Goal: Transaction & Acquisition: Purchase product/service

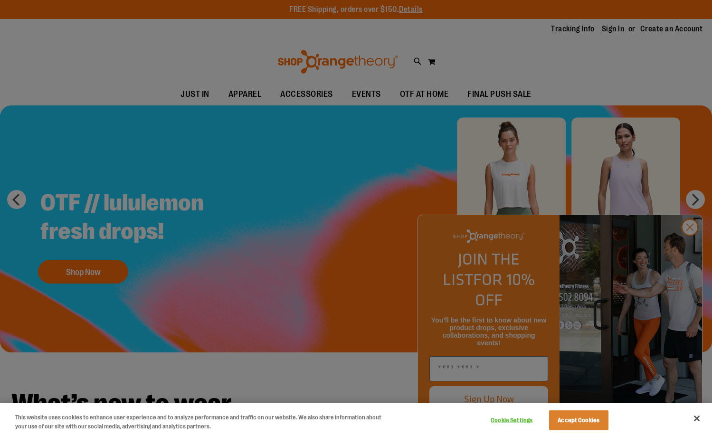
type input "**********"
click at [572, 418] on button "Accept Cookies" at bounding box center [578, 420] width 59 height 20
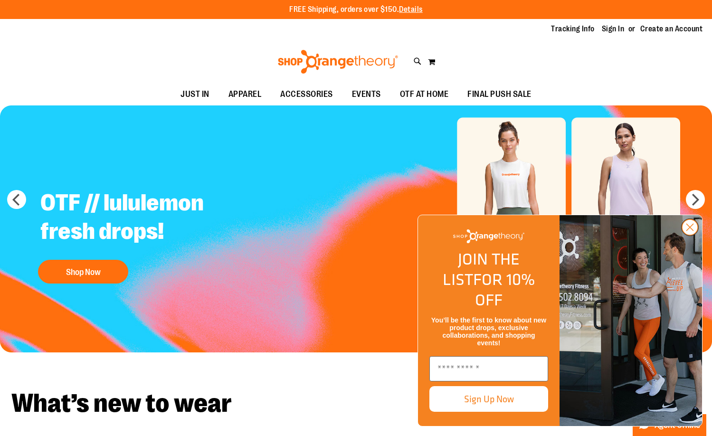
click at [689, 231] on icon "Close dialog" at bounding box center [690, 227] width 7 height 7
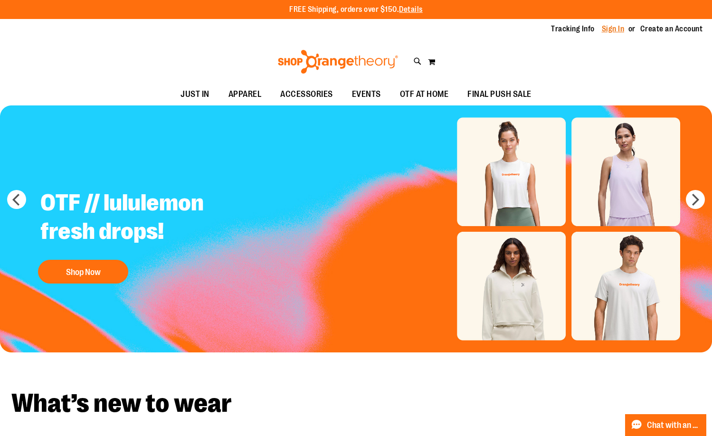
click at [610, 28] on link "Sign In" at bounding box center [613, 29] width 23 height 10
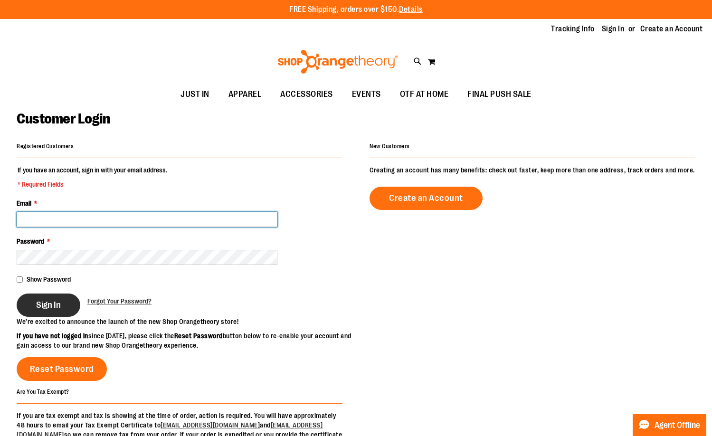
type input "**********"
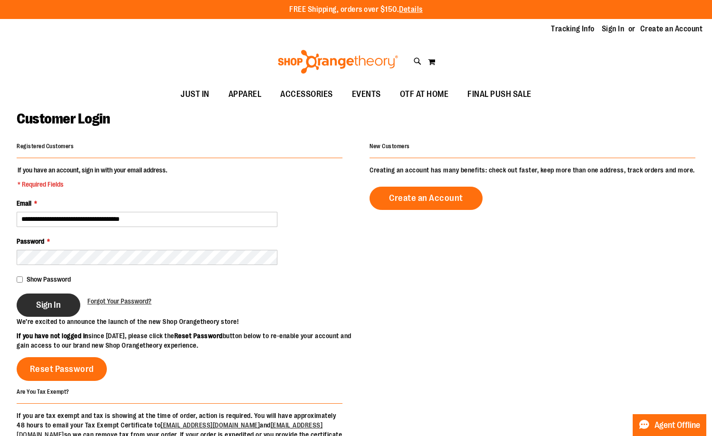
type input "**********"
click at [52, 308] on span "Sign In" at bounding box center [48, 305] width 25 height 10
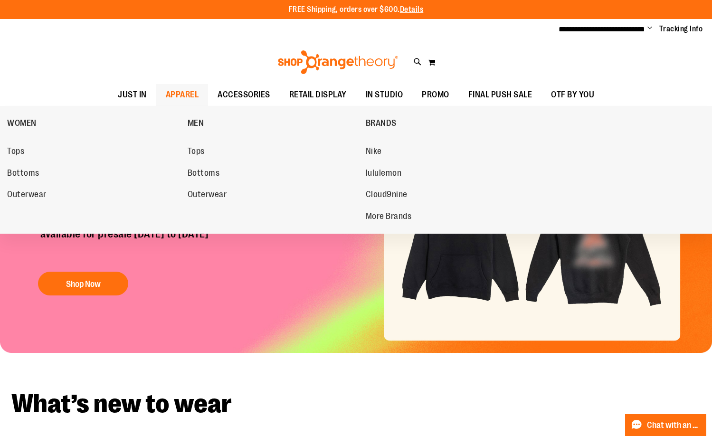
type input "**********"
click at [167, 92] on span "APPAREL" at bounding box center [182, 94] width 33 height 21
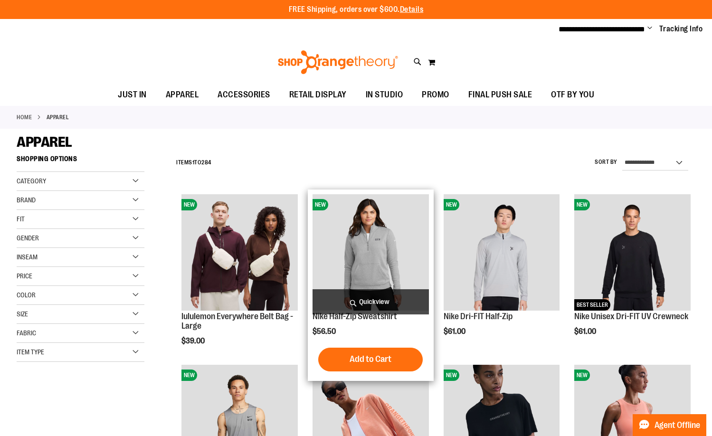
type input "**********"
click at [375, 295] on span "Quickview" at bounding box center [371, 301] width 116 height 25
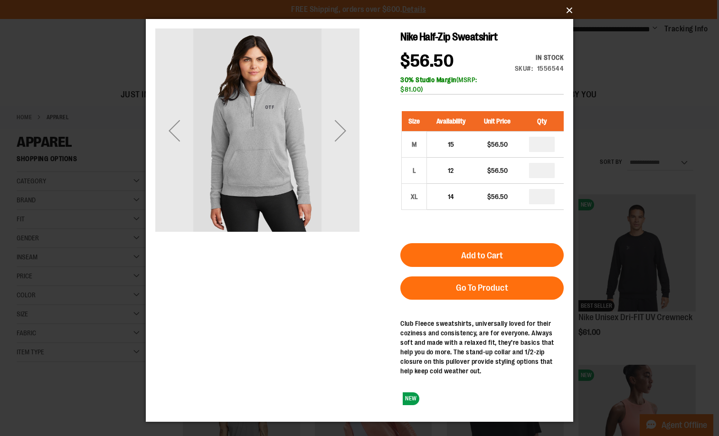
click at [568, 11] on button "×" at bounding box center [363, 10] width 428 height 21
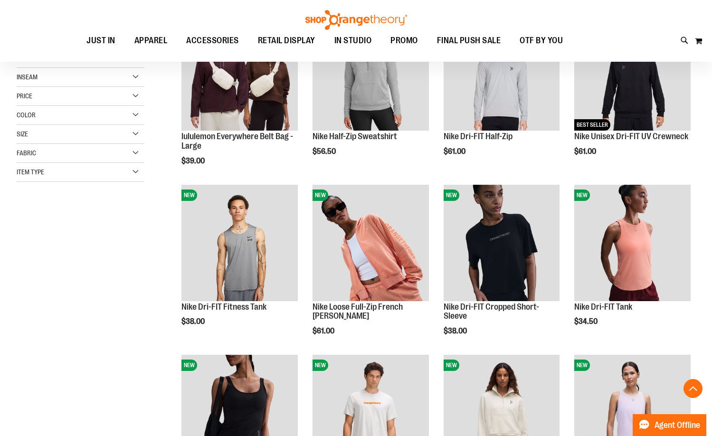
scroll to position [190, 0]
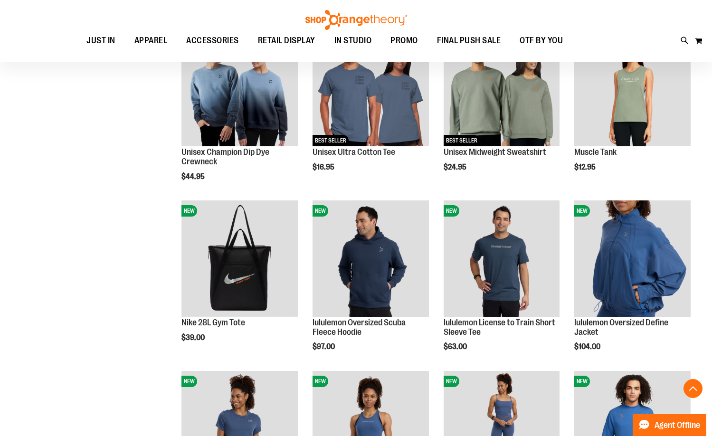
scroll to position [760, 0]
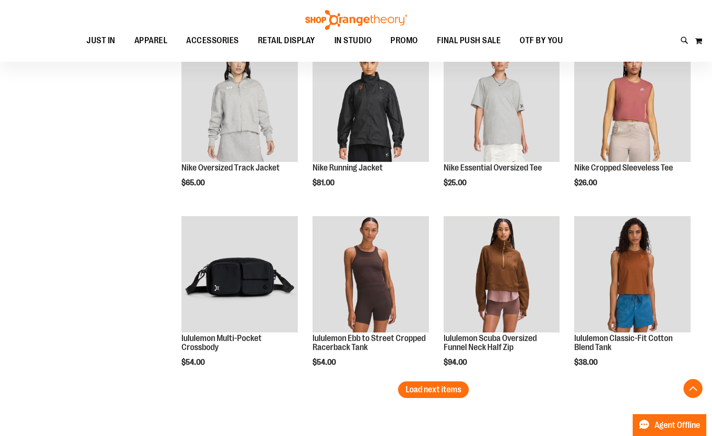
scroll to position [1377, 0]
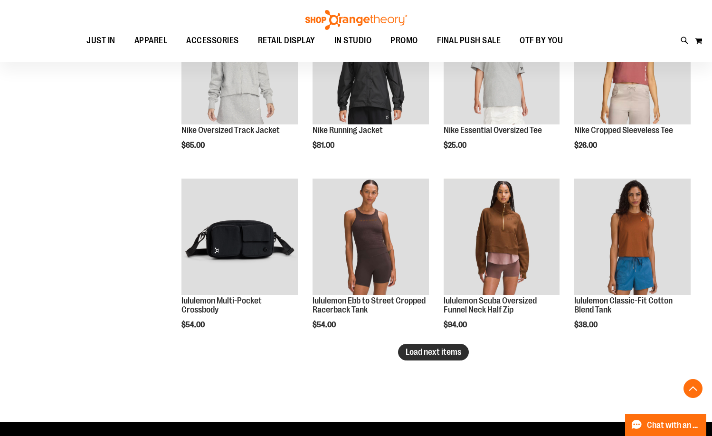
click at [438, 351] on span "Load next items" at bounding box center [434, 352] width 56 height 10
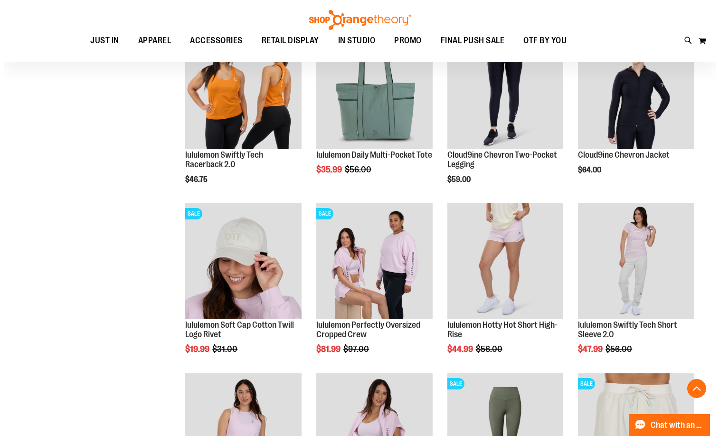
scroll to position [1710, 0]
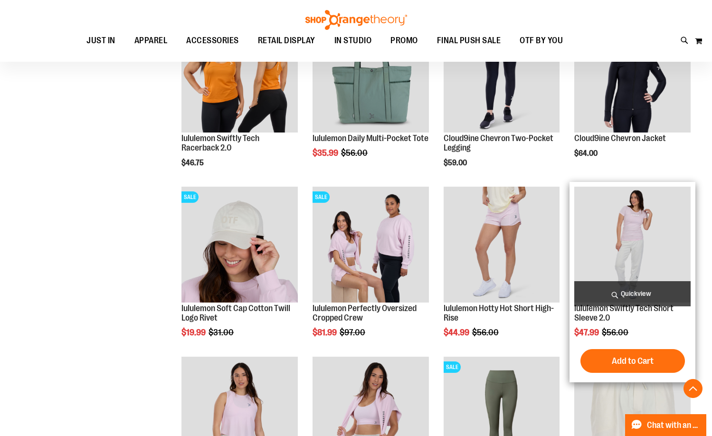
click at [626, 291] on span "Quickview" at bounding box center [632, 293] width 116 height 25
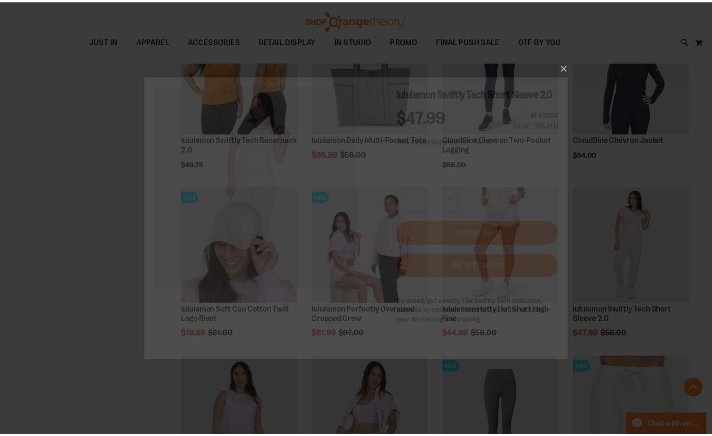
scroll to position [0, 0]
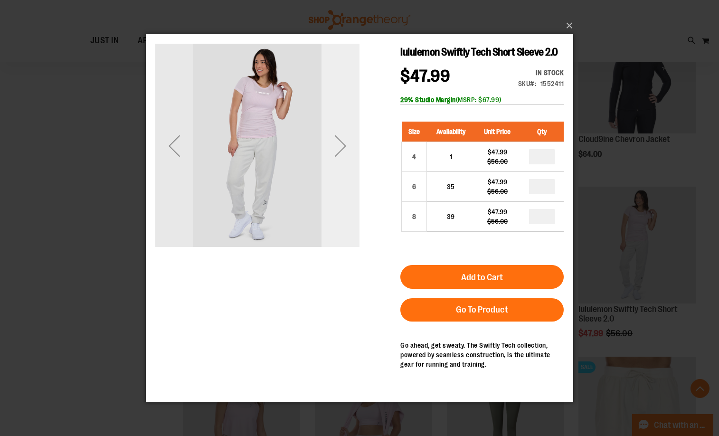
click at [337, 149] on div "Next" at bounding box center [341, 145] width 38 height 38
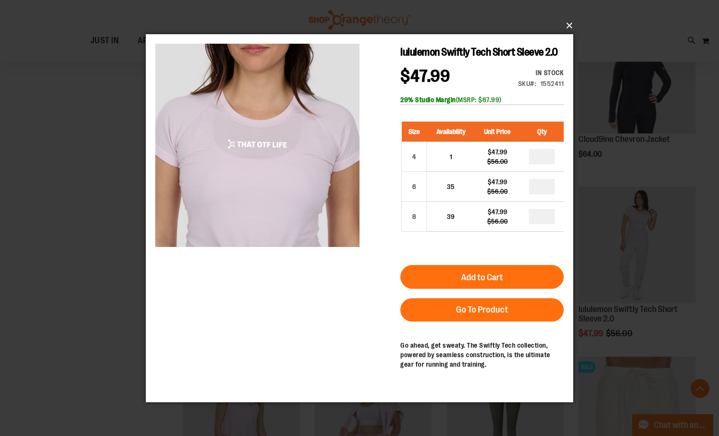
click at [571, 23] on button "×" at bounding box center [363, 25] width 428 height 21
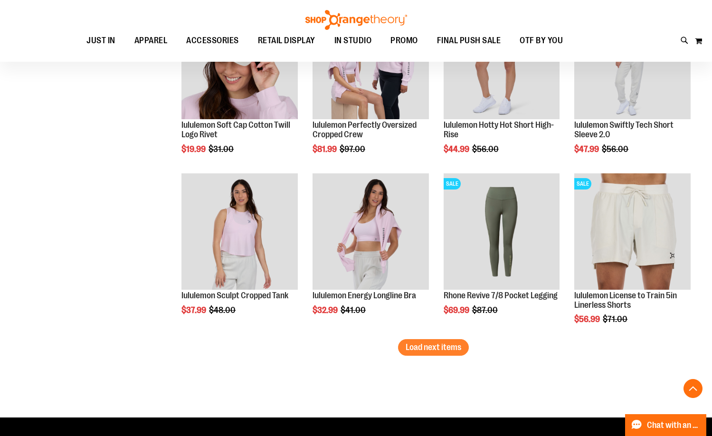
scroll to position [1900, 0]
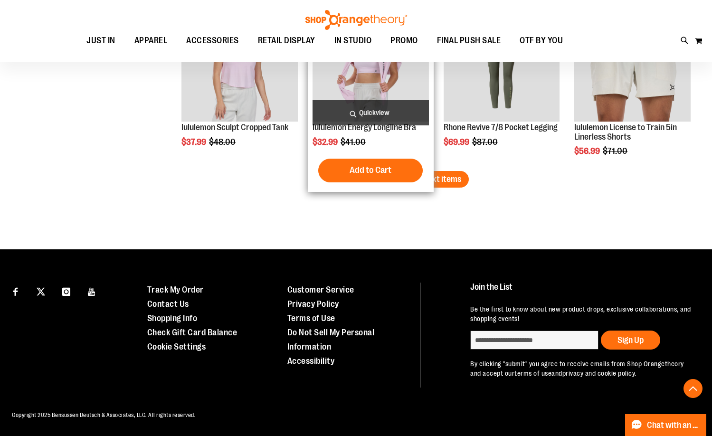
click at [433, 174] on span "Load next items" at bounding box center [434, 179] width 56 height 10
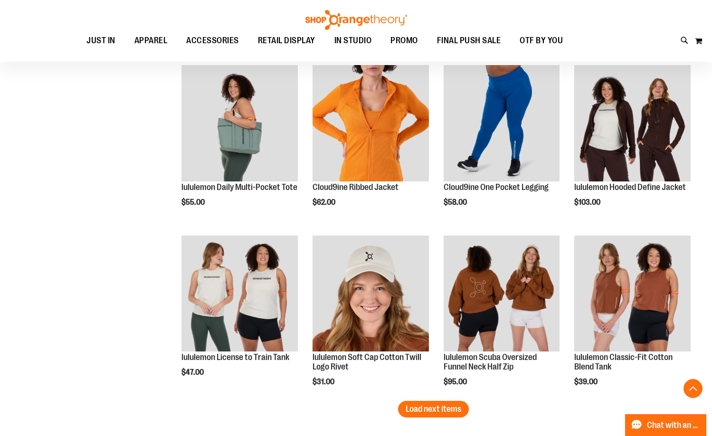
scroll to position [2394, 0]
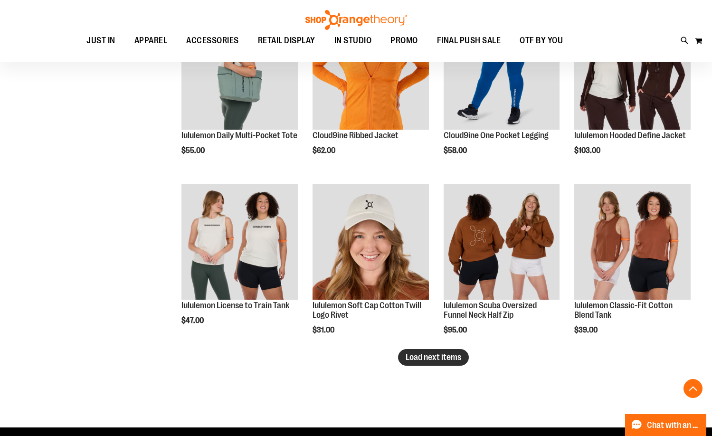
click at [446, 357] on span "Load next items" at bounding box center [434, 357] width 56 height 10
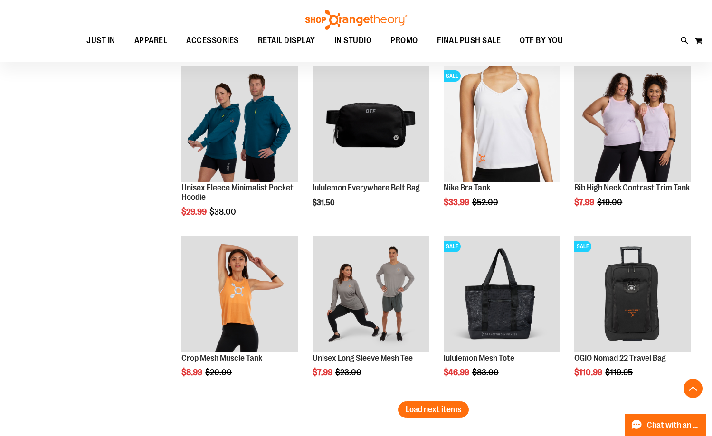
scroll to position [2869, 0]
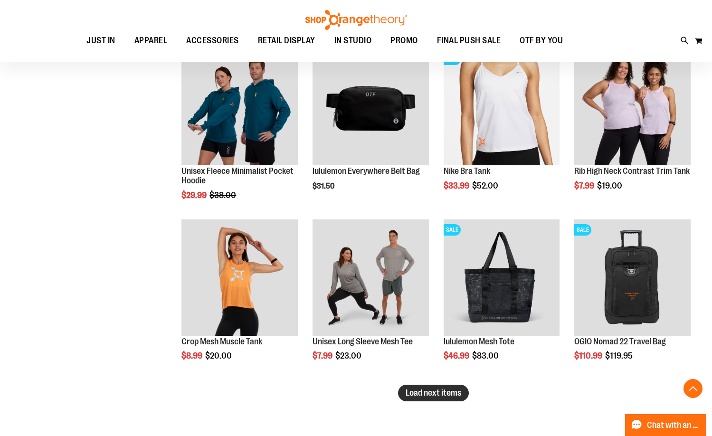
click at [447, 396] on span "Load next items" at bounding box center [434, 393] width 56 height 10
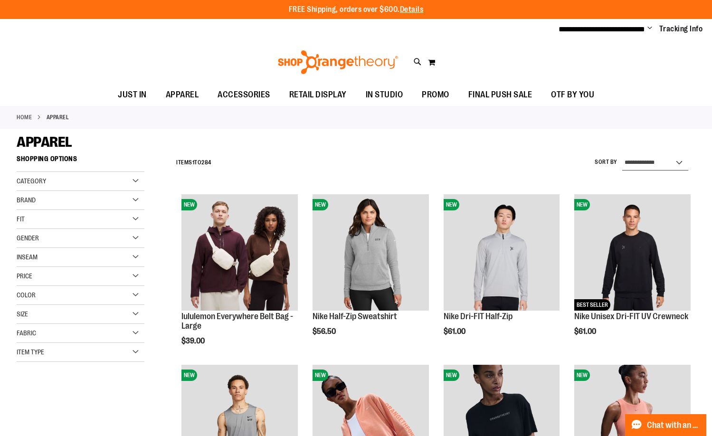
click at [637, 159] on select "**********" at bounding box center [655, 162] width 66 height 15
click at [639, 157] on select "**********" at bounding box center [655, 162] width 66 height 15
select select "*********"
click at [622, 155] on select "**********" at bounding box center [655, 162] width 66 height 15
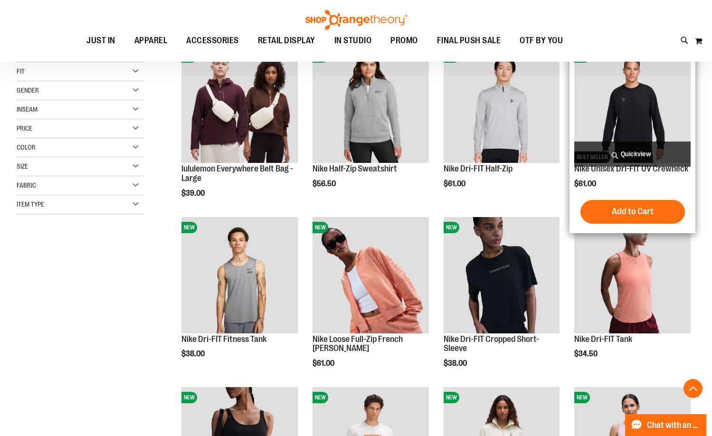
scroll to position [150, 0]
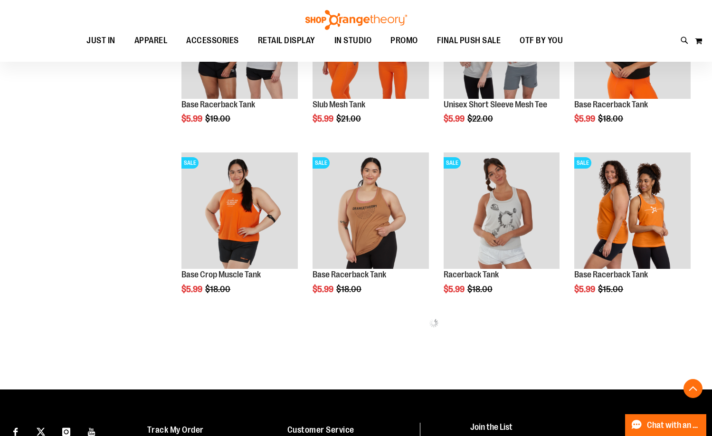
scroll to position [435, 0]
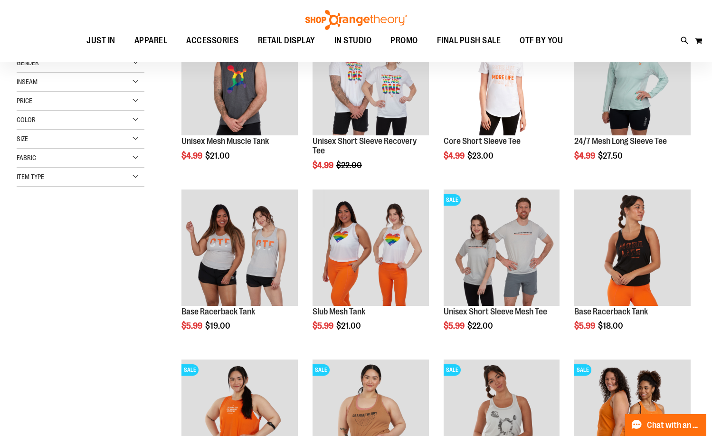
scroll to position [103, 0]
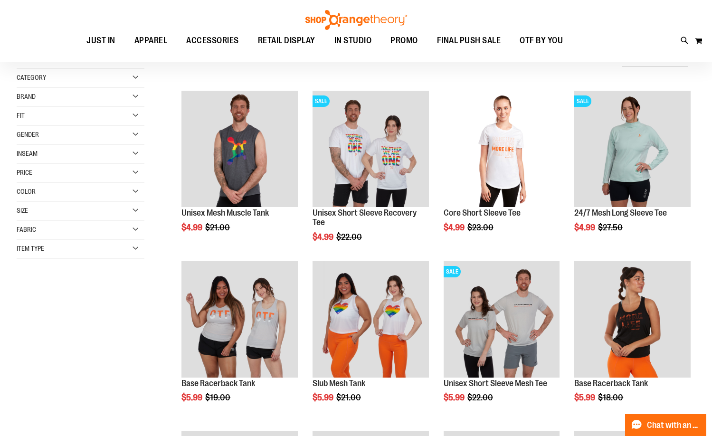
click at [34, 176] on div "Price" at bounding box center [81, 172] width 128 height 19
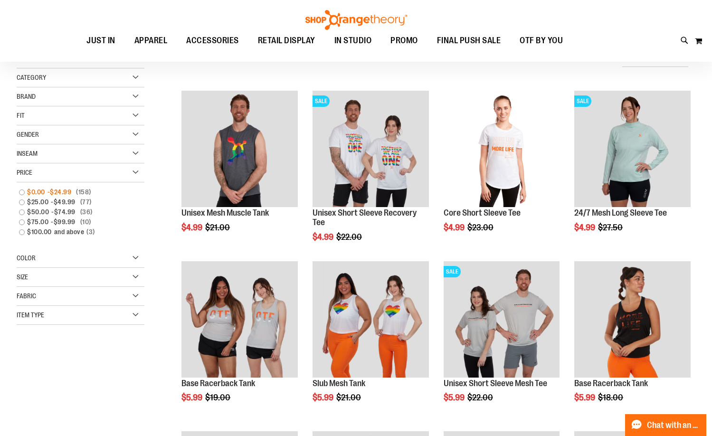
click at [22, 191] on link "$0.00 - $24.99 158 items" at bounding box center [75, 192] width 123 height 10
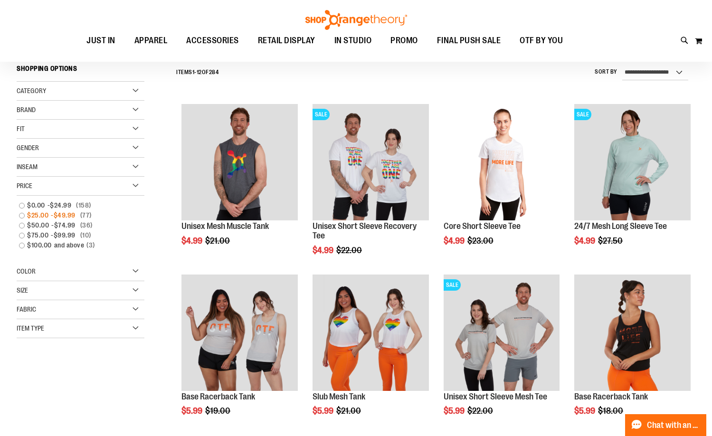
scroll to position [88, 0]
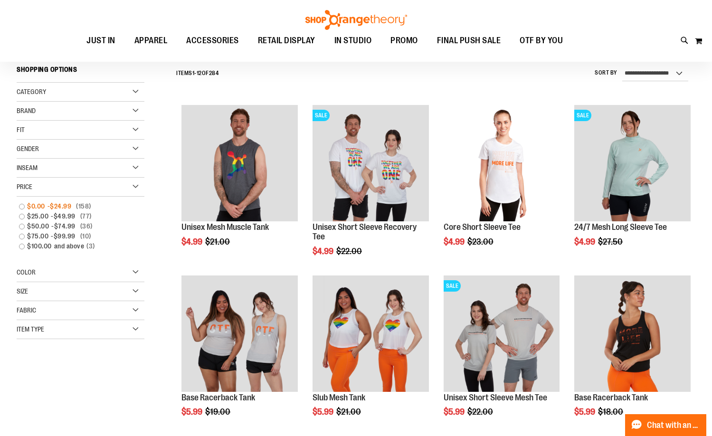
click at [20, 206] on link "$0.00 - $24.99 158 items" at bounding box center [75, 206] width 123 height 10
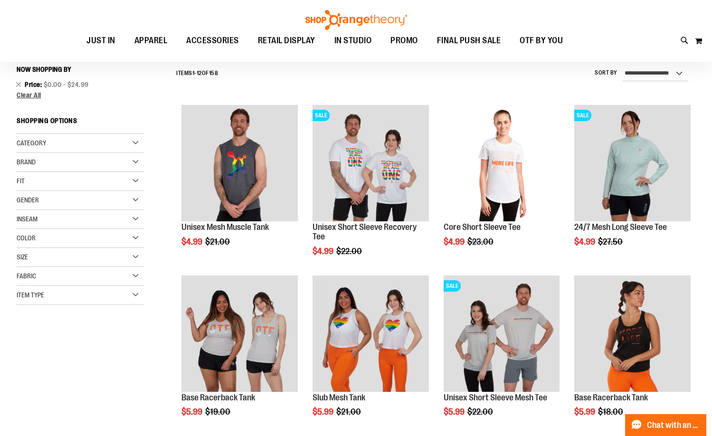
click at [26, 237] on span "Color" at bounding box center [26, 238] width 19 height 8
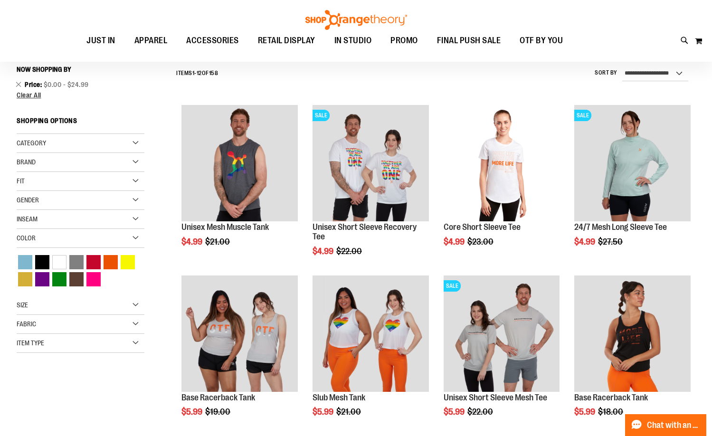
click at [29, 237] on span "Color" at bounding box center [26, 238] width 19 height 8
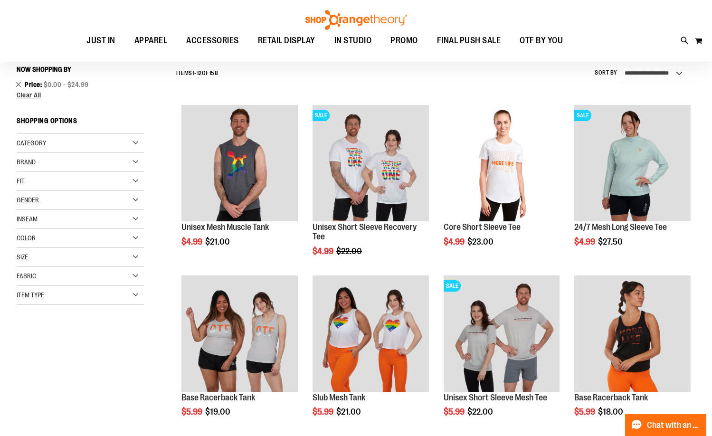
click at [19, 84] on link "Remove This Item" at bounding box center [19, 84] width 6 height 10
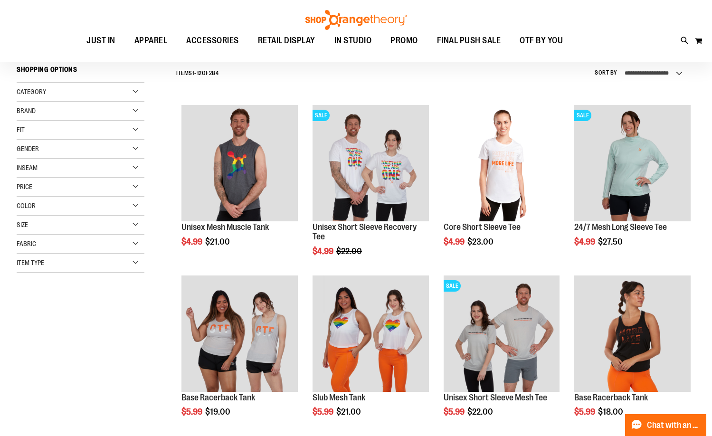
click at [39, 228] on div "Size" at bounding box center [81, 225] width 128 height 19
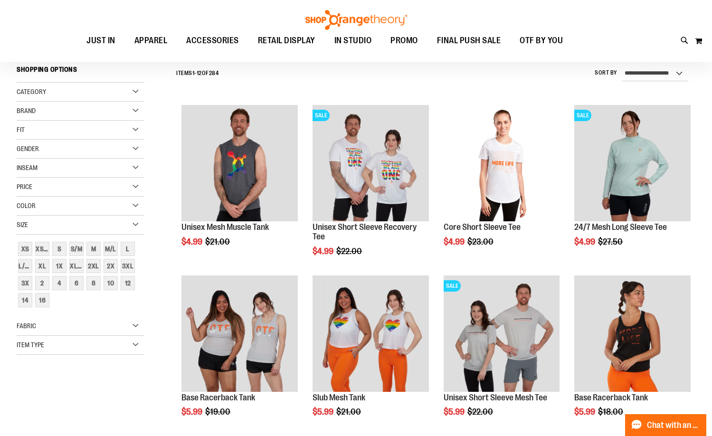
click at [36, 187] on div "Price" at bounding box center [81, 187] width 128 height 19
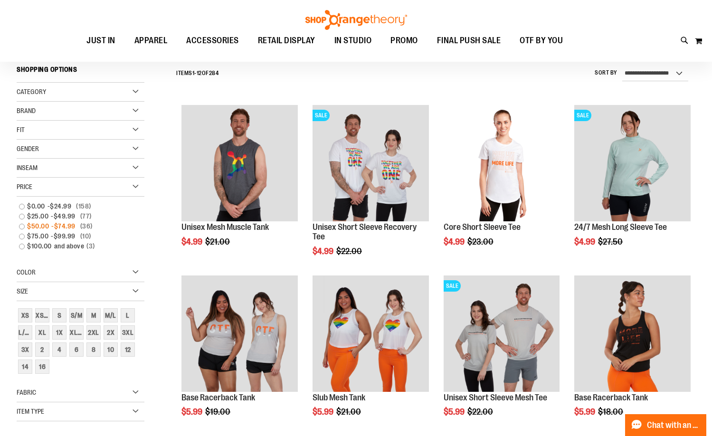
click at [21, 227] on link "$50.00 - $74.99 36 items" at bounding box center [75, 226] width 123 height 10
click at [21, 214] on link "$25.00 - $49.99 77 items" at bounding box center [75, 216] width 123 height 10
click at [20, 206] on link "$0.00 - $24.99 158 items" at bounding box center [75, 206] width 123 height 10
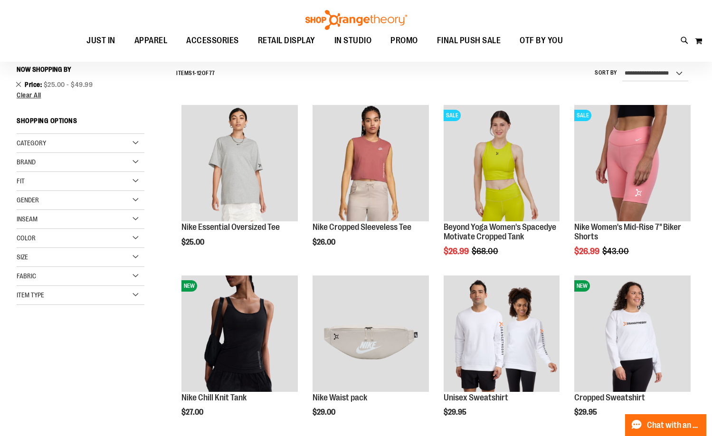
click at [18, 85] on link "Remove This Item" at bounding box center [19, 84] width 6 height 10
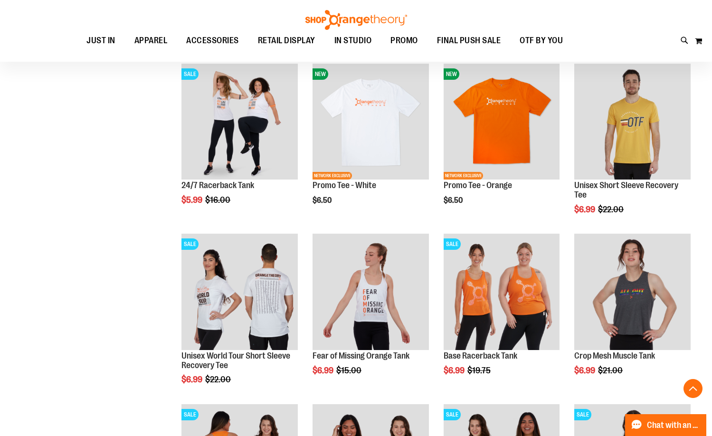
scroll to position [658, 0]
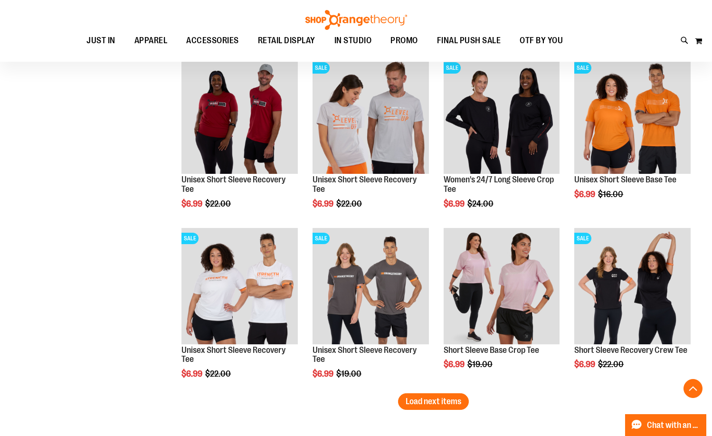
scroll to position [1418, 0]
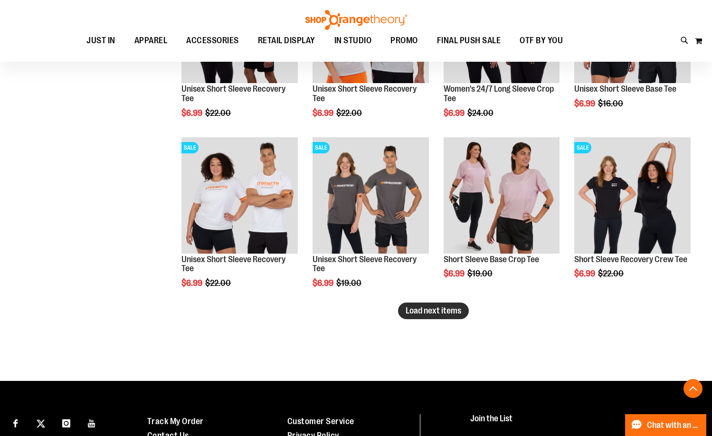
click at [442, 311] on span "Load next items" at bounding box center [434, 311] width 56 height 10
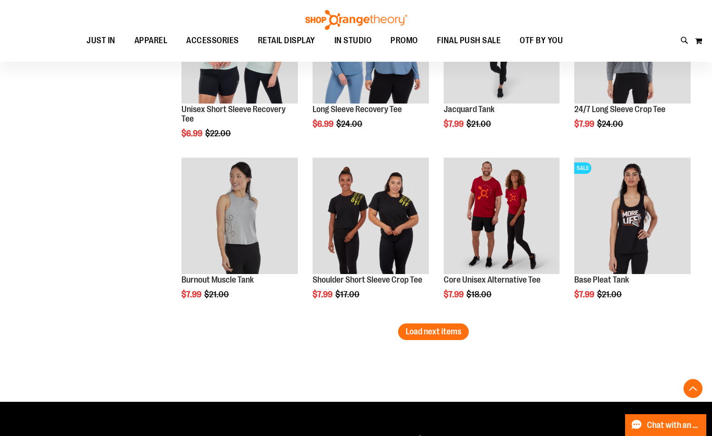
scroll to position [1941, 0]
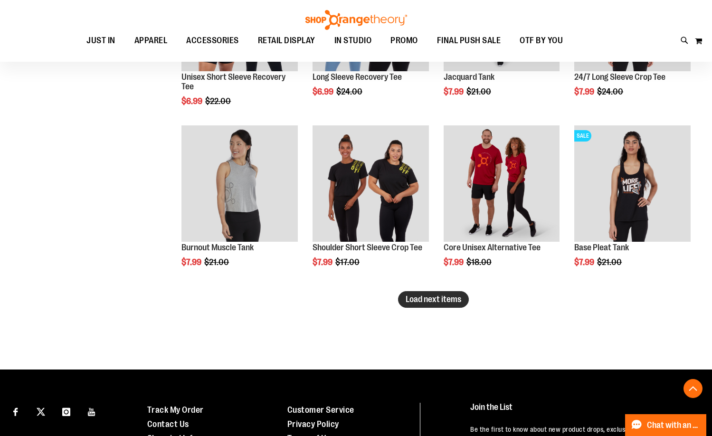
click at [447, 304] on button "Load next items" at bounding box center [433, 299] width 71 height 17
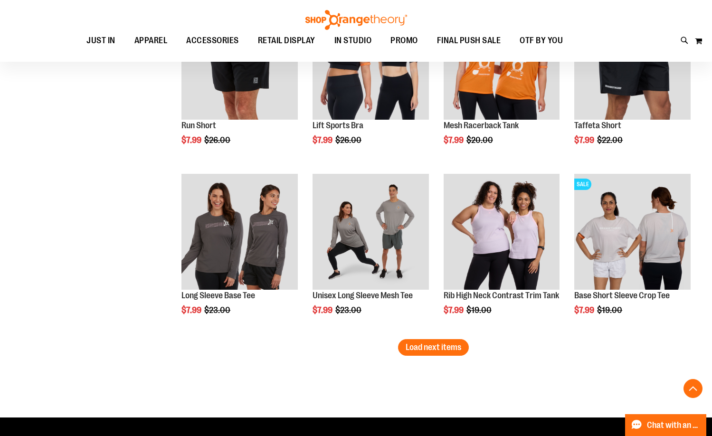
scroll to position [2463, 0]
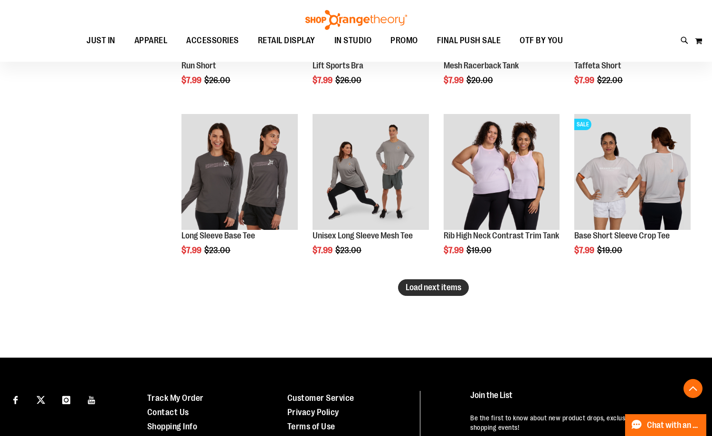
click at [414, 287] on span "Load next items" at bounding box center [434, 288] width 56 height 10
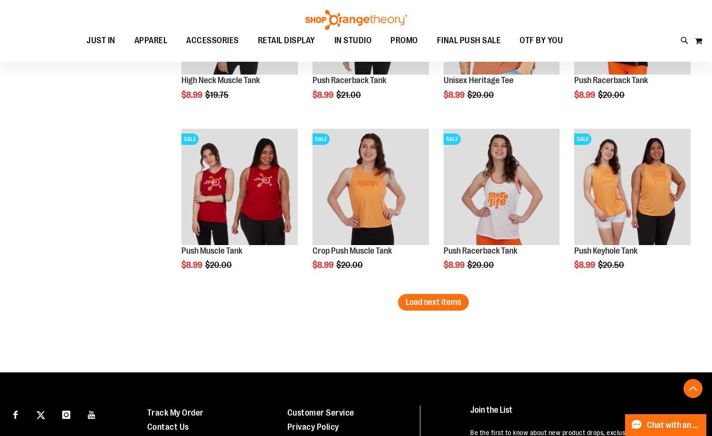
scroll to position [2986, 0]
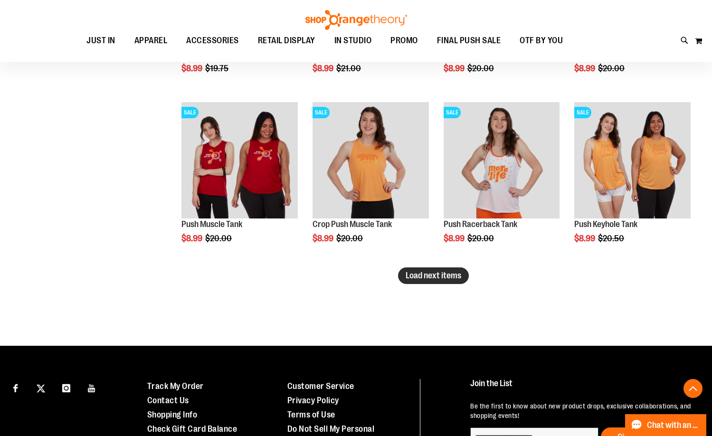
click at [418, 276] on span "Load next items" at bounding box center [434, 276] width 56 height 10
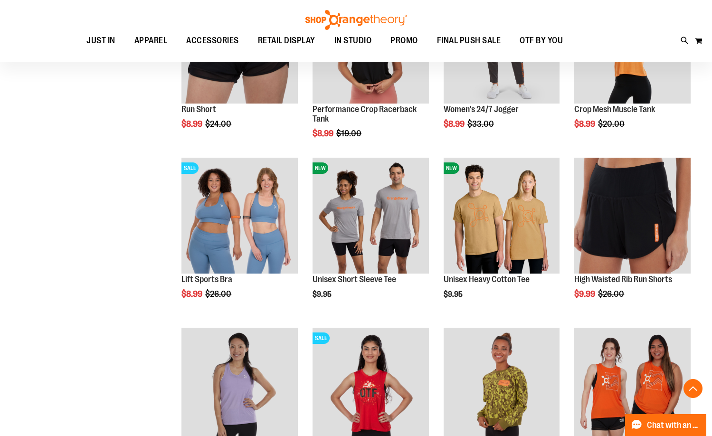
scroll to position [3413, 0]
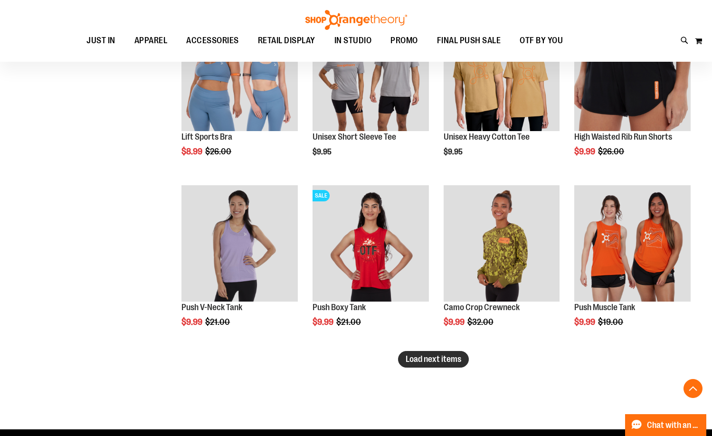
click at [438, 359] on span "Load next items" at bounding box center [434, 359] width 56 height 10
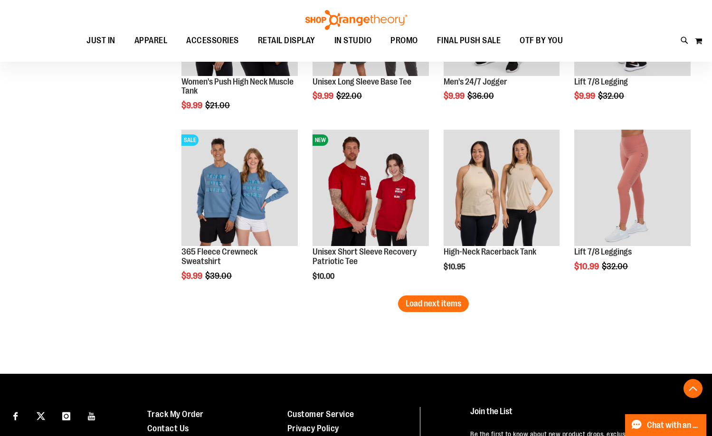
scroll to position [3984, 0]
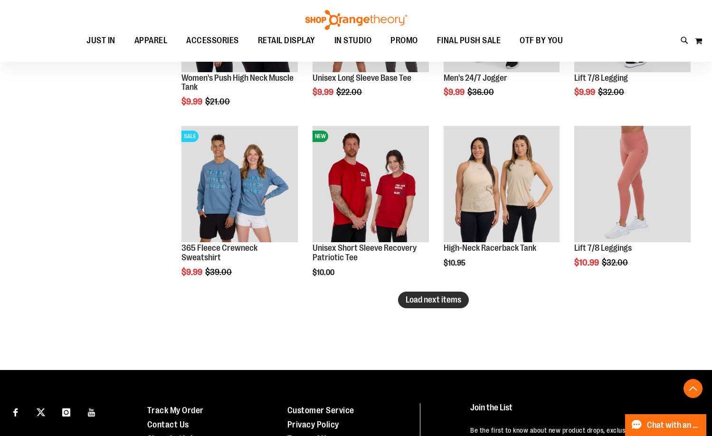
click at [428, 305] on button "Load next items" at bounding box center [433, 300] width 71 height 17
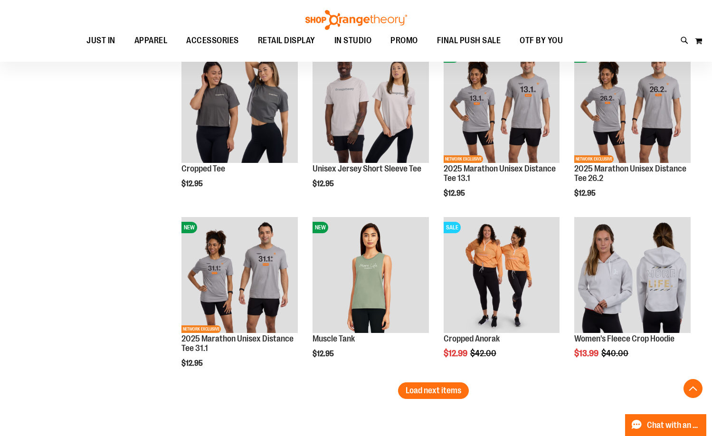
scroll to position [4506, 0]
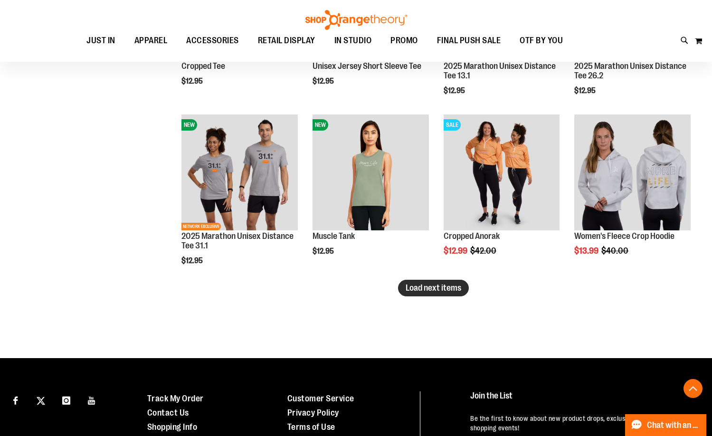
click at [444, 290] on span "Load next items" at bounding box center [434, 288] width 56 height 10
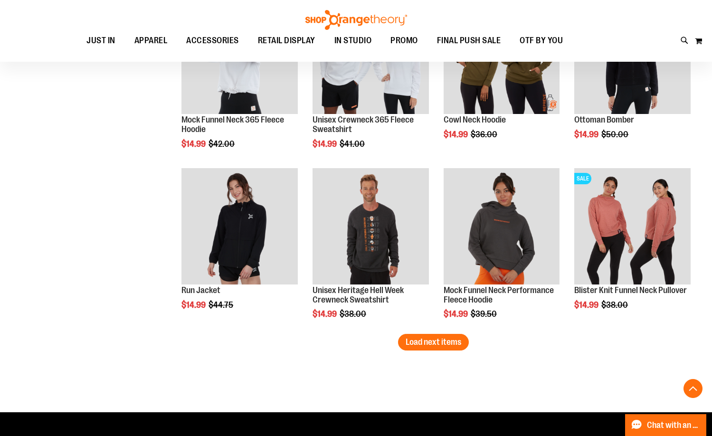
scroll to position [4981, 0]
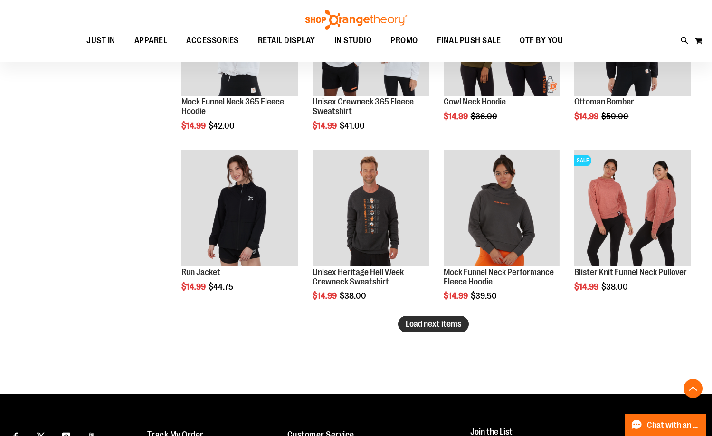
click at [453, 322] on span "Load next items" at bounding box center [434, 324] width 56 height 10
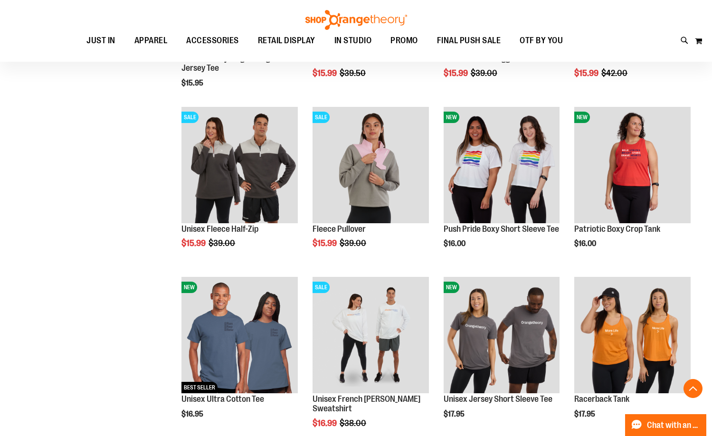
scroll to position [5504, 0]
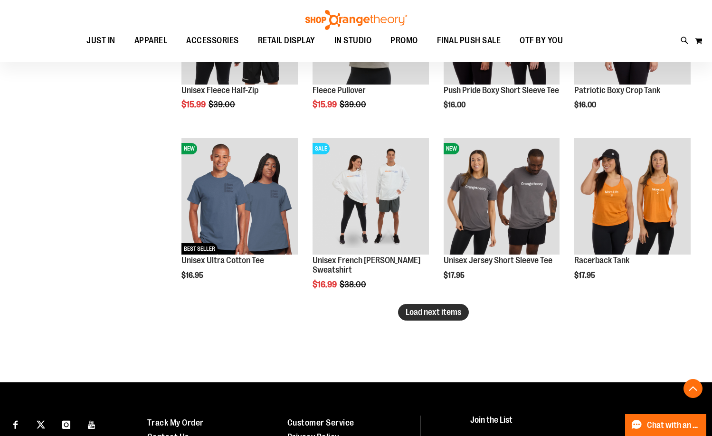
click at [449, 312] on span "Load next items" at bounding box center [434, 312] width 56 height 10
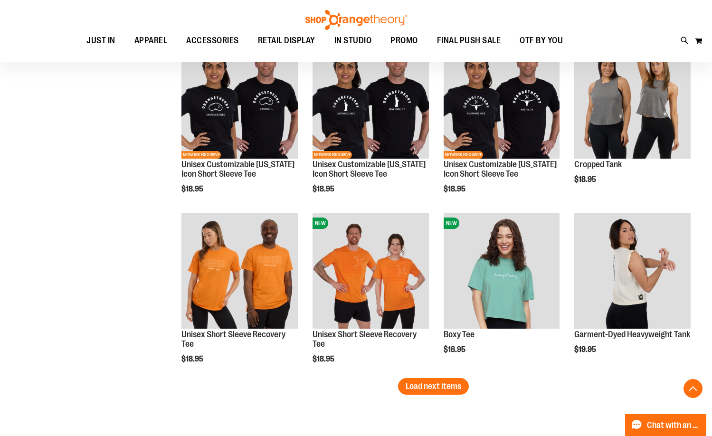
scroll to position [6026, 0]
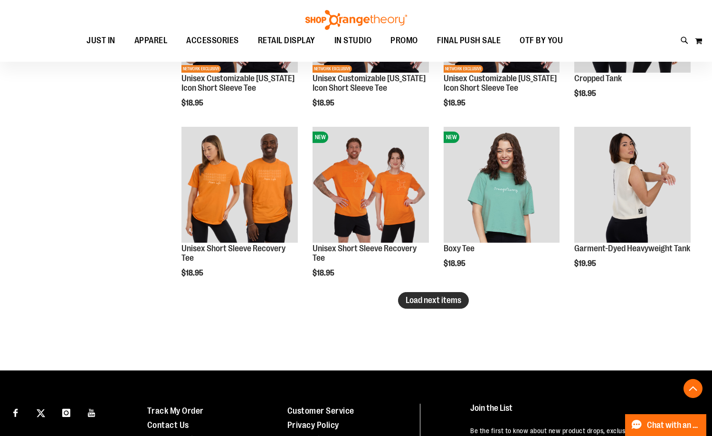
click at [414, 304] on span "Load next items" at bounding box center [434, 300] width 56 height 10
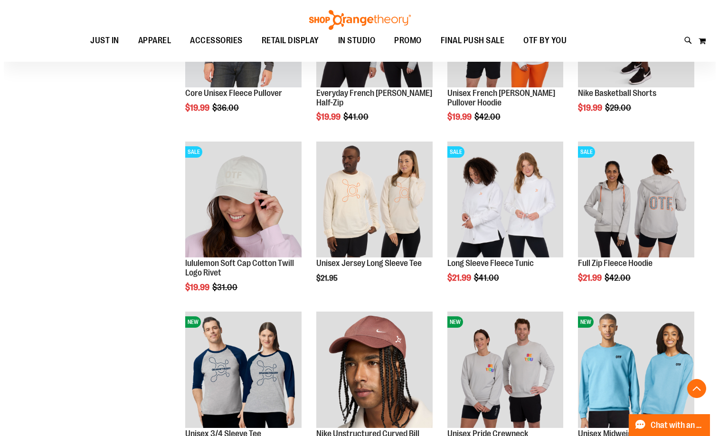
scroll to position [6454, 0]
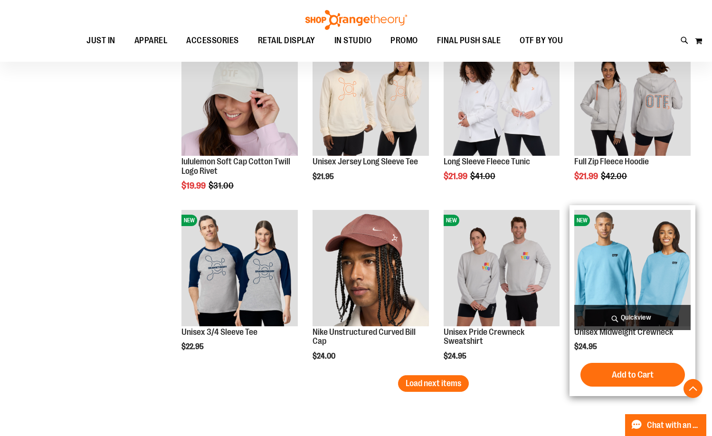
click at [624, 315] on span "Quickview" at bounding box center [632, 317] width 116 height 25
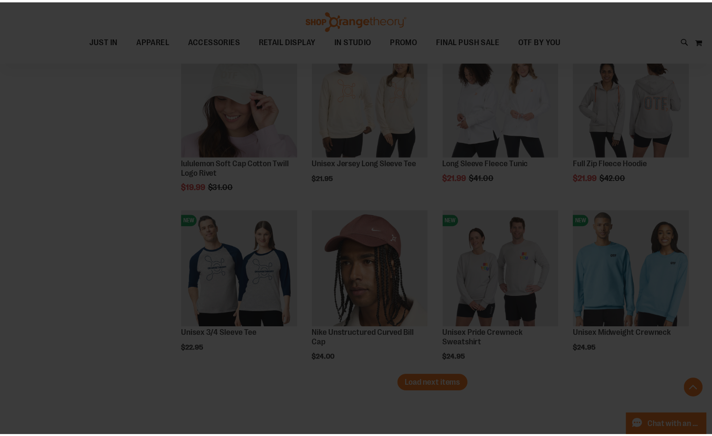
scroll to position [0, 0]
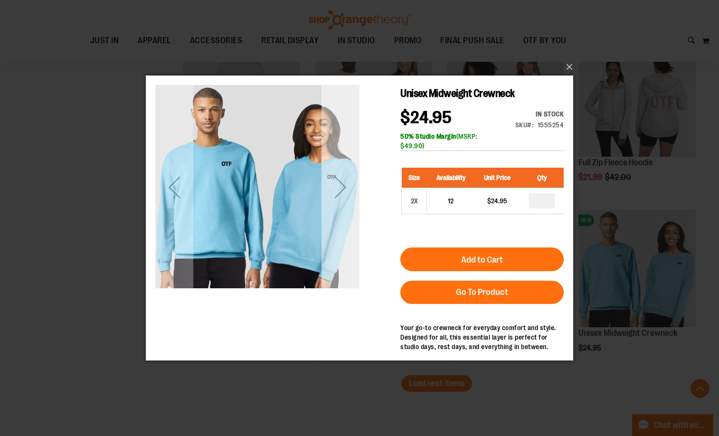
click at [340, 190] on div "Next" at bounding box center [341, 187] width 38 height 38
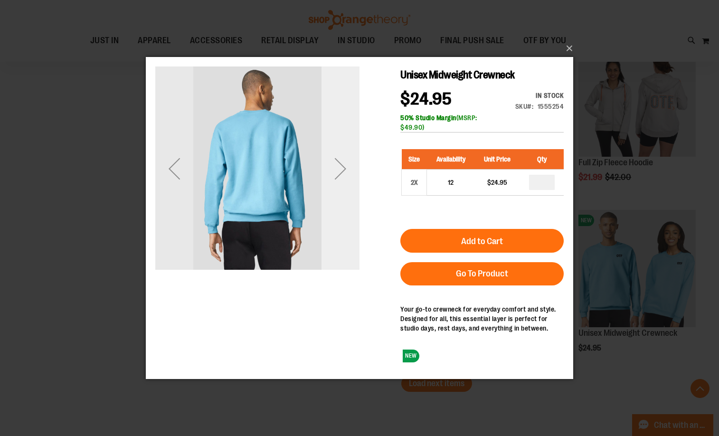
click at [340, 183] on div "Next" at bounding box center [341, 168] width 38 height 38
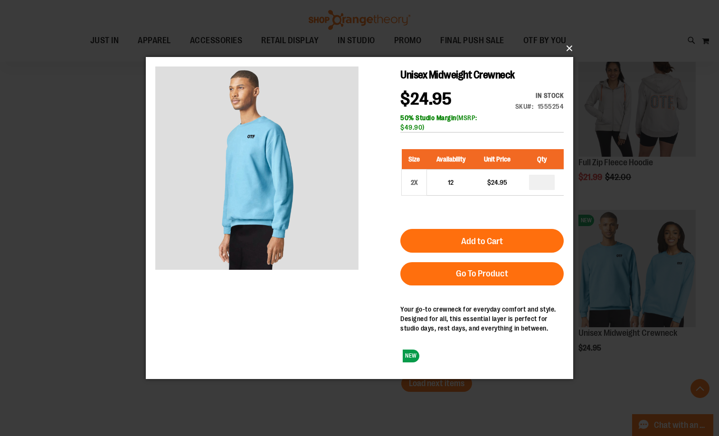
click at [570, 45] on button "×" at bounding box center [363, 48] width 428 height 21
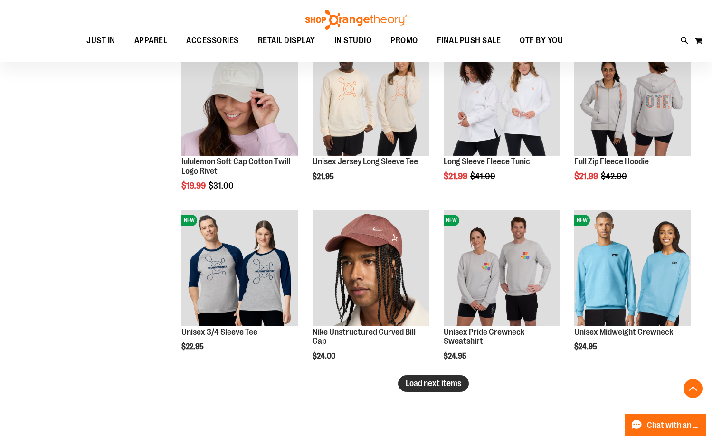
click at [423, 389] on button "Load next items" at bounding box center [433, 383] width 71 height 17
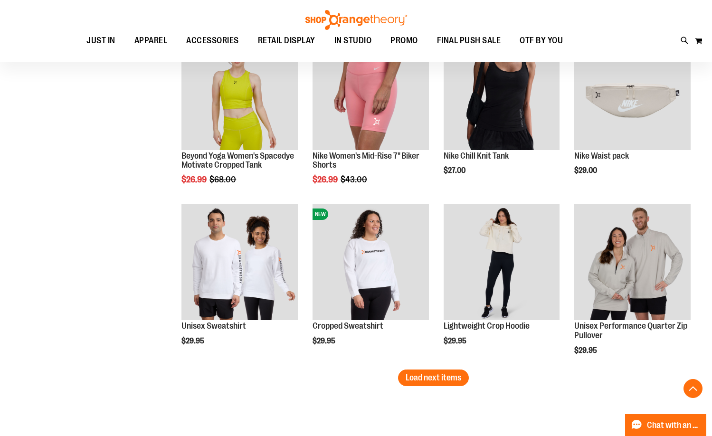
scroll to position [6976, 0]
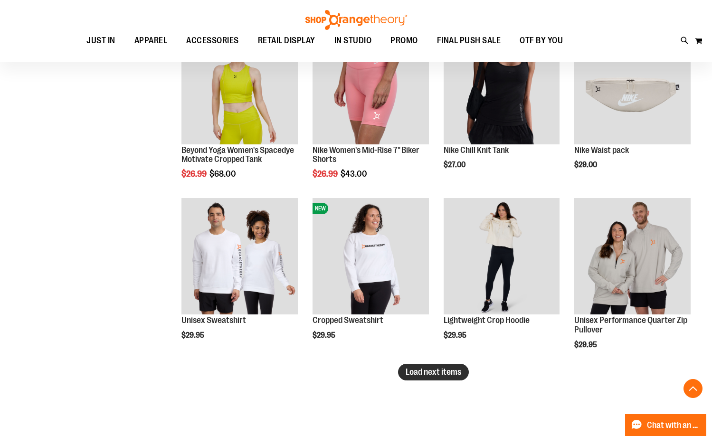
click at [419, 371] on span "Load next items" at bounding box center [434, 372] width 56 height 10
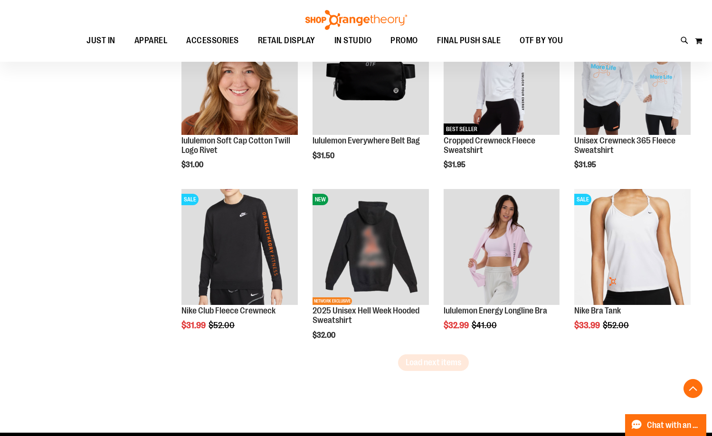
scroll to position [7546, 0]
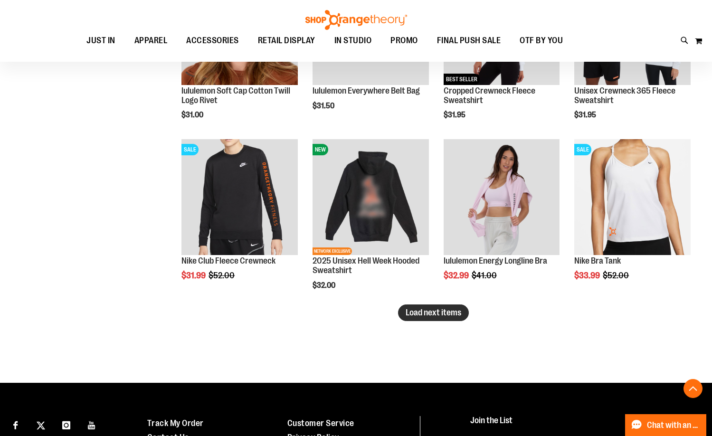
click at [417, 312] on span "Load next items" at bounding box center [434, 313] width 56 height 10
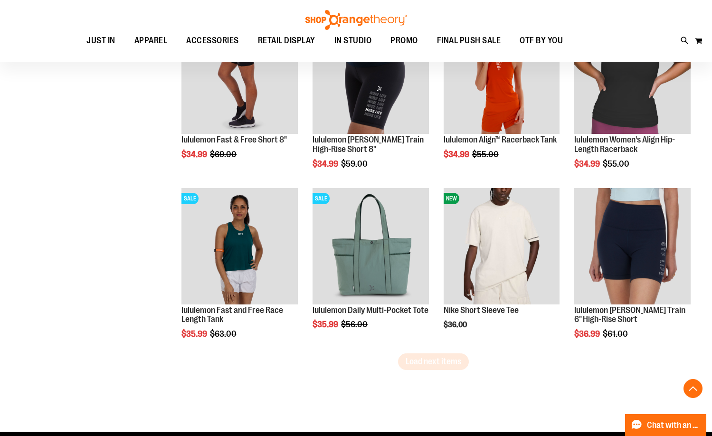
scroll to position [8021, 0]
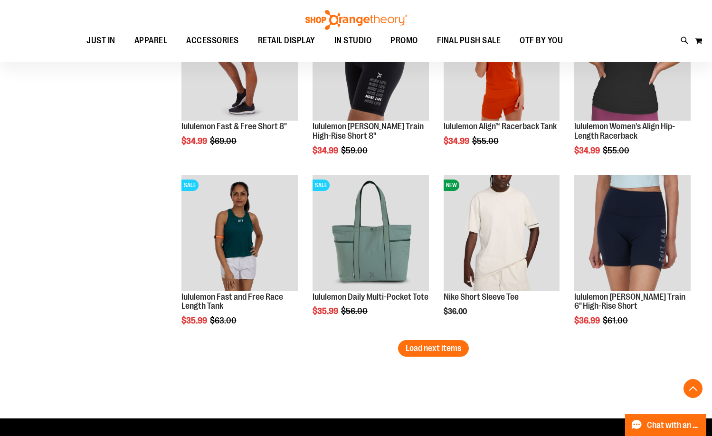
click at [448, 344] on span "Load next items" at bounding box center [434, 348] width 56 height 10
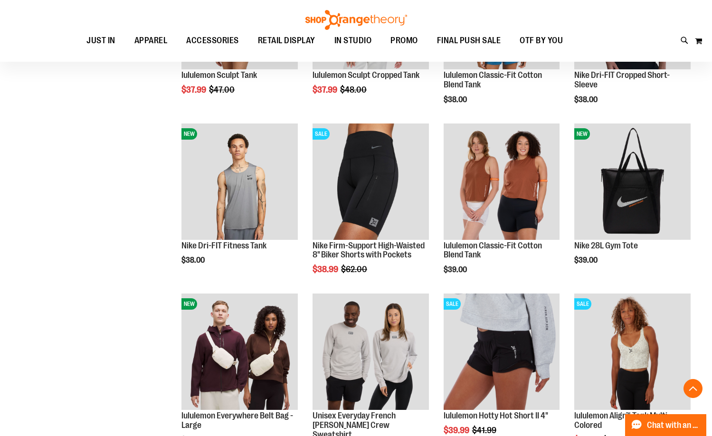
scroll to position [8496, 0]
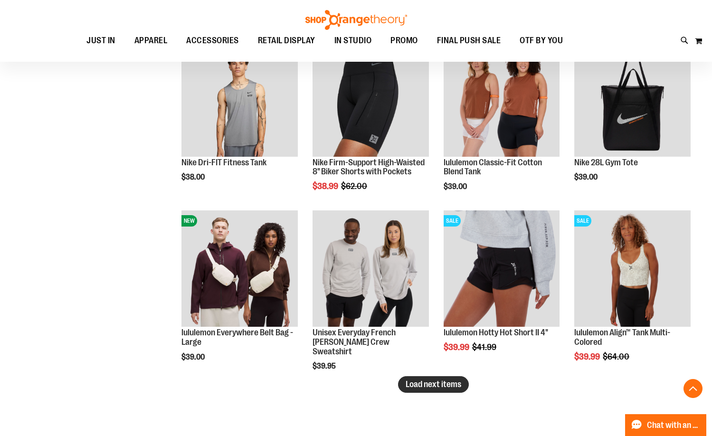
click at [428, 383] on span "Load next items" at bounding box center [434, 385] width 56 height 10
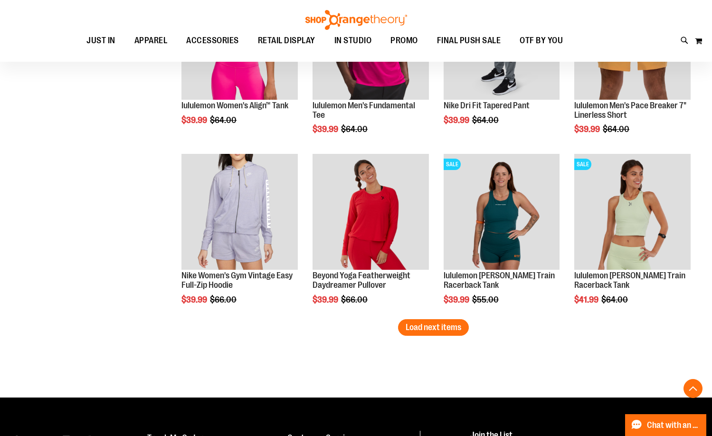
scroll to position [9066, 0]
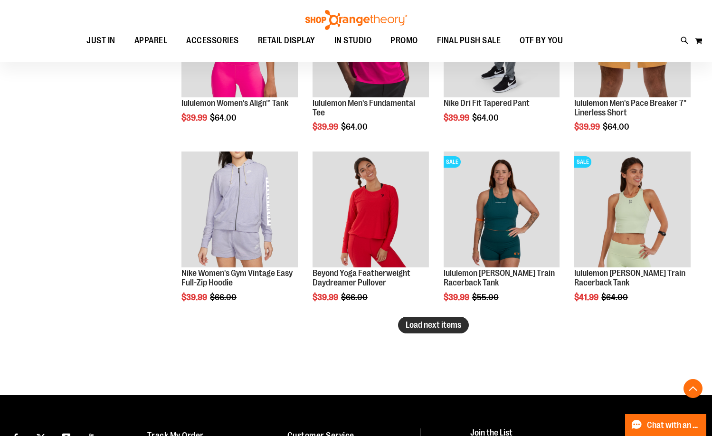
click at [427, 326] on span "Load next items" at bounding box center [434, 325] width 56 height 10
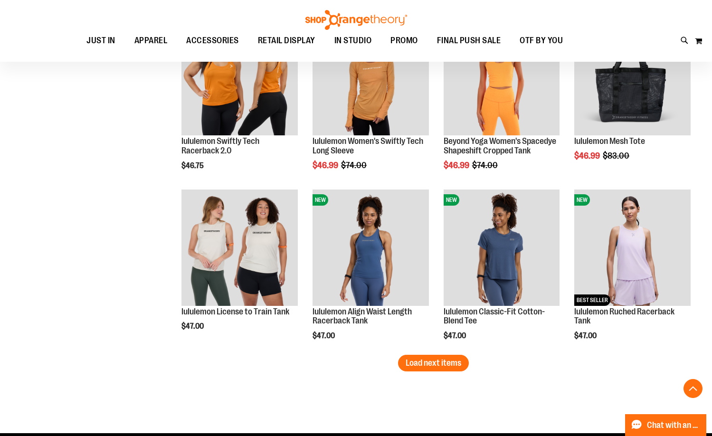
scroll to position [9589, 0]
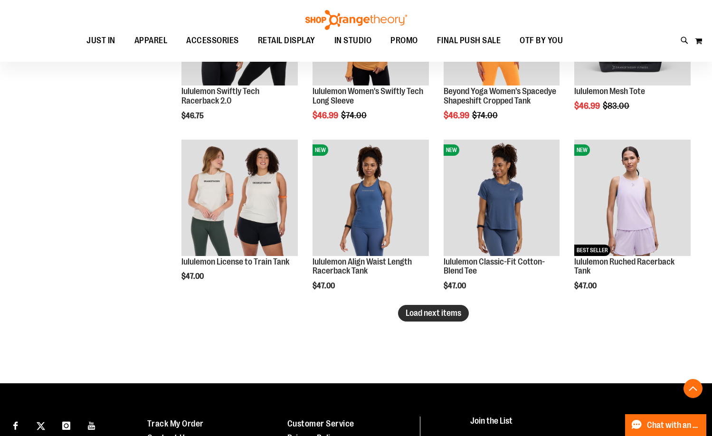
click at [426, 316] on span "Load next items" at bounding box center [434, 313] width 56 height 10
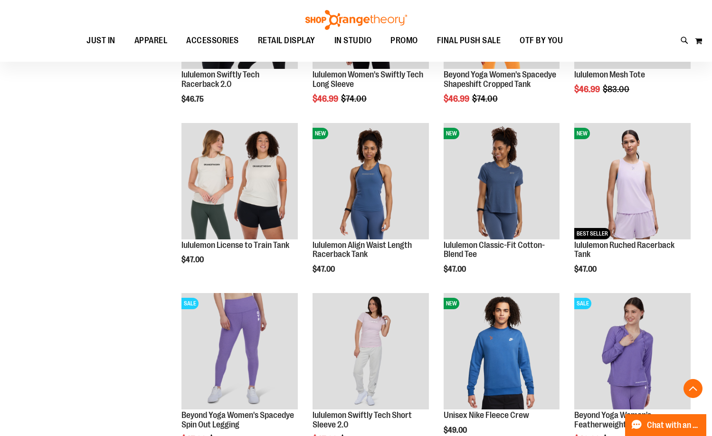
scroll to position [9589, 0]
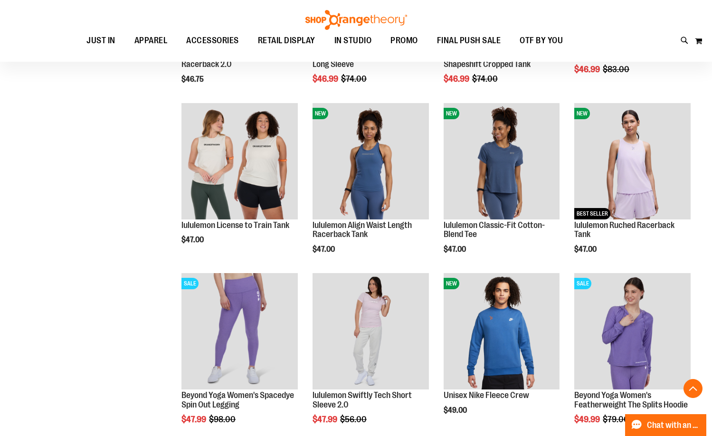
scroll to position [9636, 0]
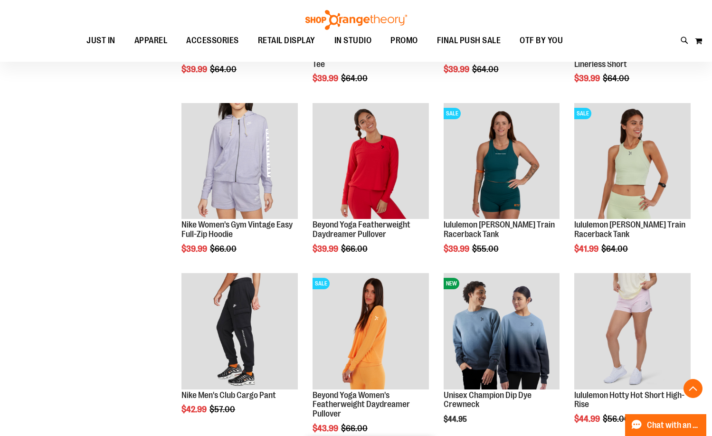
scroll to position [9114, 0]
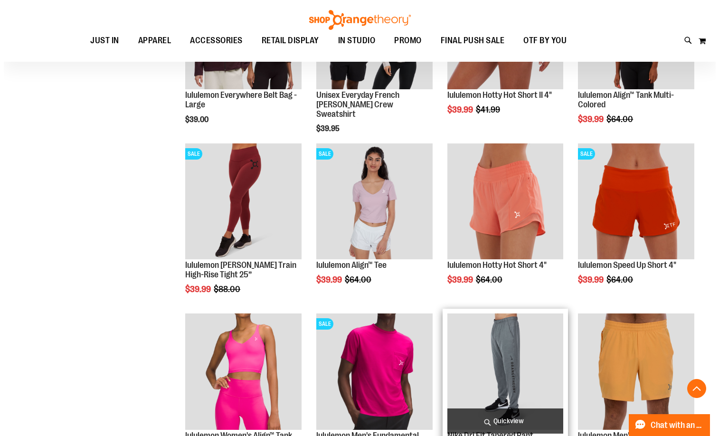
scroll to position [8924, 0]
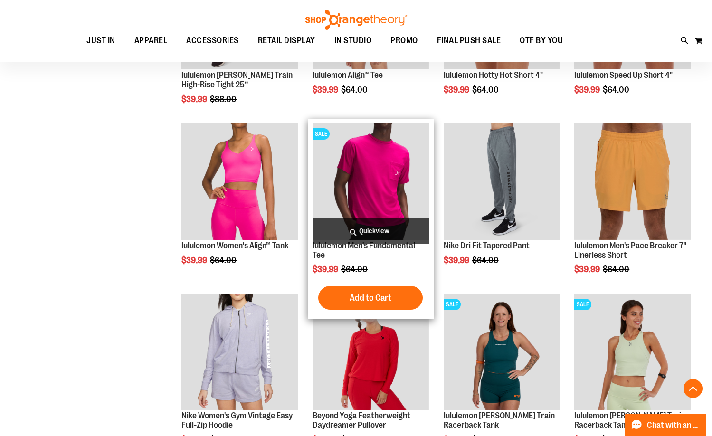
click at [367, 231] on span "Quickview" at bounding box center [371, 231] width 116 height 25
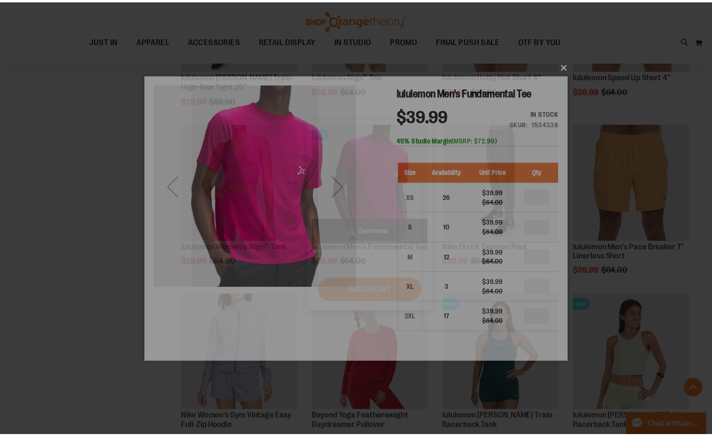
scroll to position [0, 0]
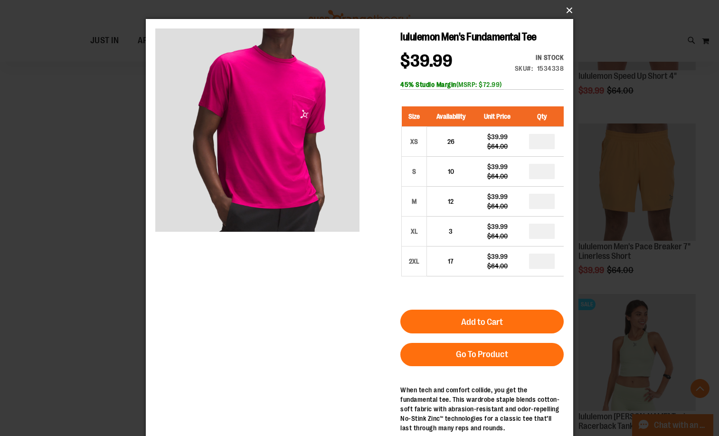
click at [566, 11] on button "×" at bounding box center [363, 10] width 428 height 21
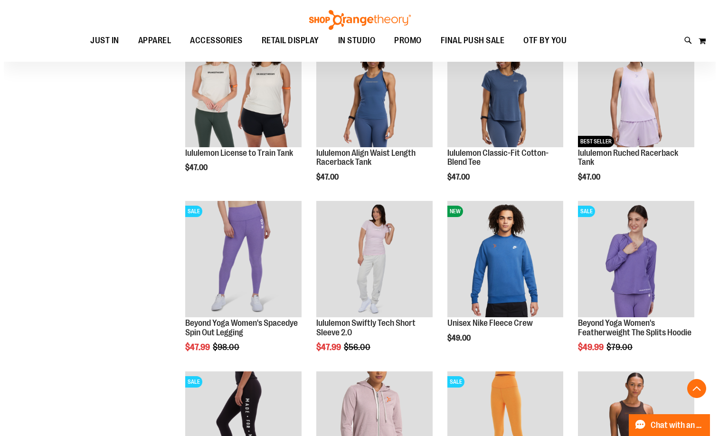
scroll to position [9731, 0]
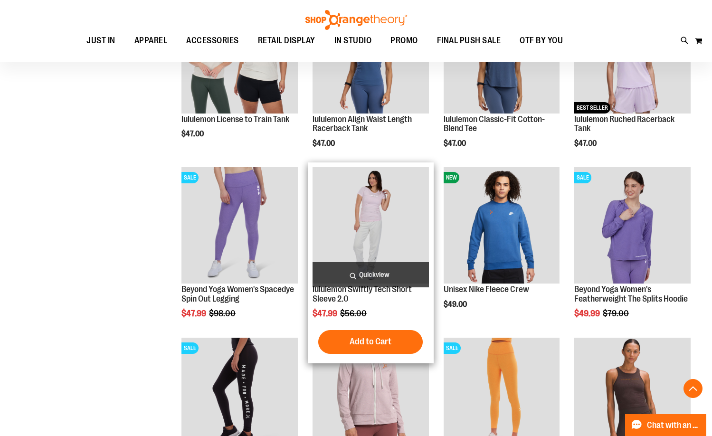
click at [367, 276] on span "Quickview" at bounding box center [371, 274] width 116 height 25
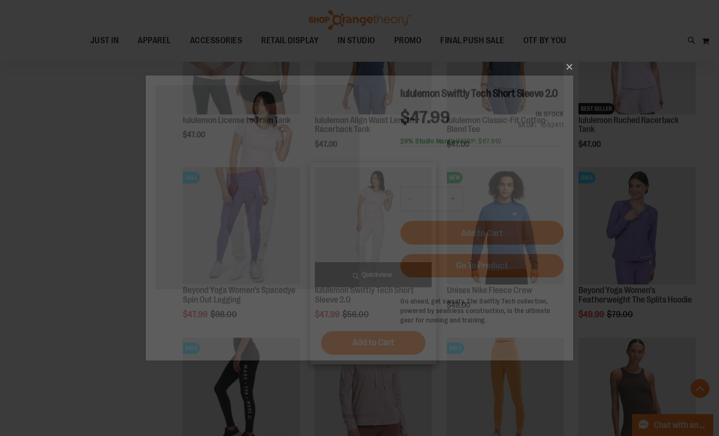
scroll to position [0, 0]
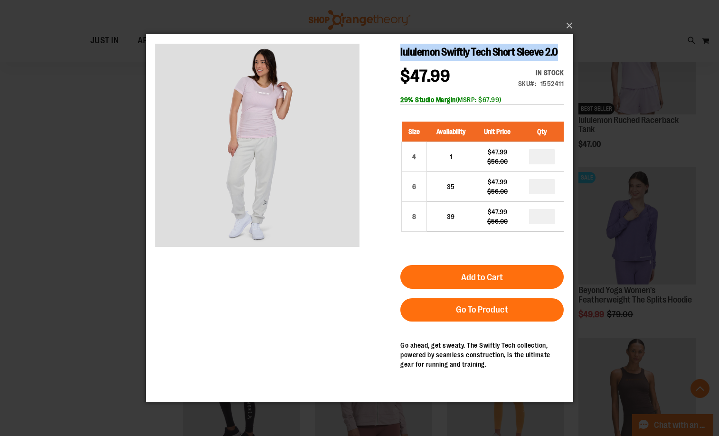
drag, startPoint x: 399, startPoint y: 51, endPoint x: 561, endPoint y: 49, distance: 161.0
click at [561, 49] on div "lululemon Swiftly Tech Short Sleeve 2.0 $47.99 Regular Price $56.00 In stock On…" at bounding box center [359, 114] width 409 height 143
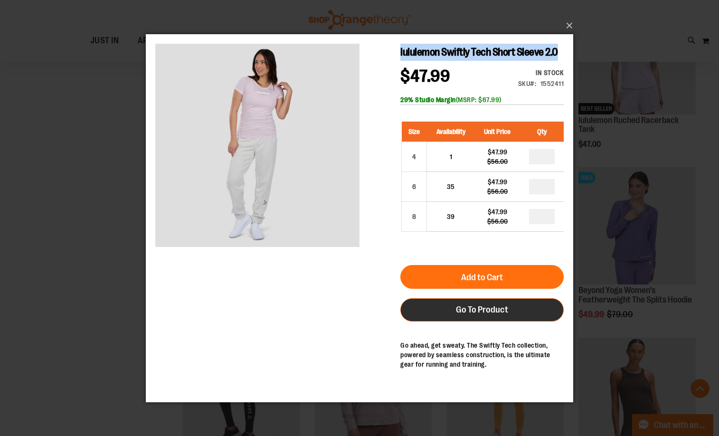
click at [498, 310] on span "Go To Product" at bounding box center [482, 309] width 52 height 10
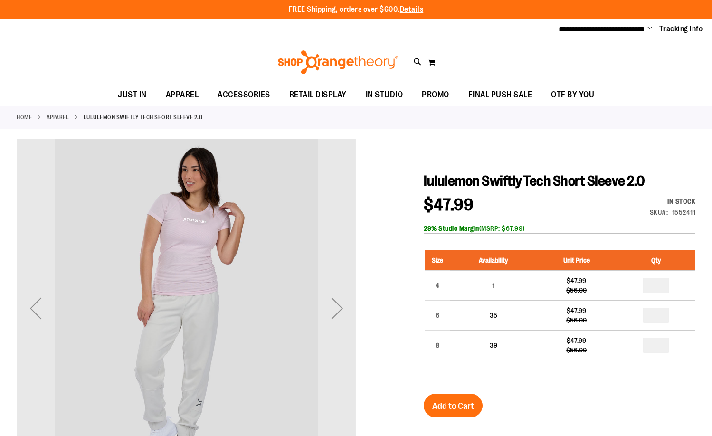
type input "**********"
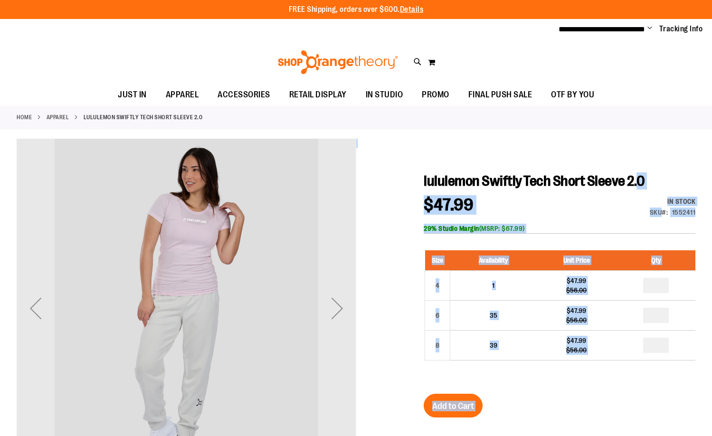
drag, startPoint x: 0, startPoint y: 0, endPoint x: 635, endPoint y: 178, distance: 659.6
click at [646, 178] on h1 "lululemon Swiftly Tech Short Sleeve 2.0" at bounding box center [560, 180] width 272 height 17
drag, startPoint x: 423, startPoint y: 183, endPoint x: 566, endPoint y: 183, distance: 143.0
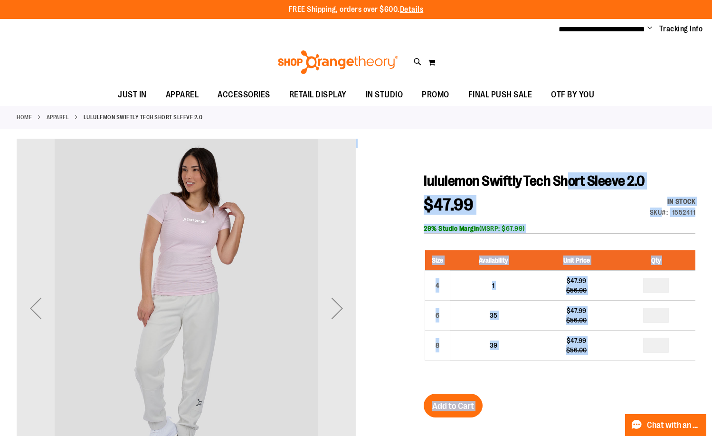
click at [566, 183] on span "lululemon Swiftly Tech Short Sleeve 2.0" at bounding box center [534, 181] width 221 height 16
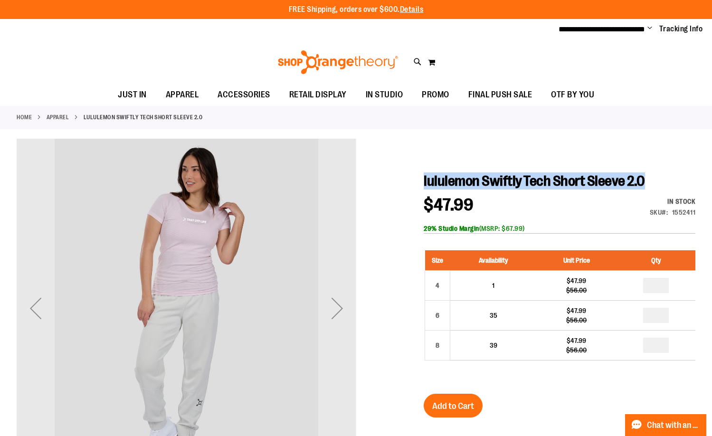
drag, startPoint x: 424, startPoint y: 180, endPoint x: 648, endPoint y: 175, distance: 224.3
click at [648, 175] on h1 "lululemon Swiftly Tech Short Sleeve 2.0" at bounding box center [560, 180] width 272 height 17
copy span "lululemon Swiftly Tech Short Sleeve 2.0"
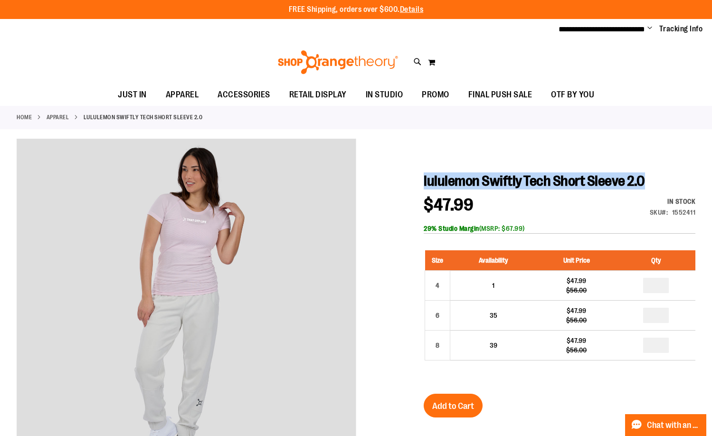
drag, startPoint x: 424, startPoint y: 184, endPoint x: 664, endPoint y: 181, distance: 239.9
click at [664, 181] on h1 "lululemon Swiftly Tech Short Sleeve 2.0" at bounding box center [560, 180] width 272 height 17
copy span "lululemon Swiftly Tech Short Sleeve 2.0"
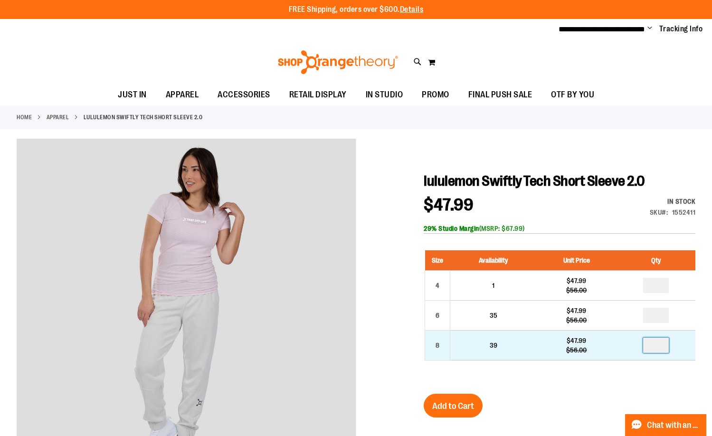
click at [658, 344] on input "number" at bounding box center [656, 345] width 26 height 15
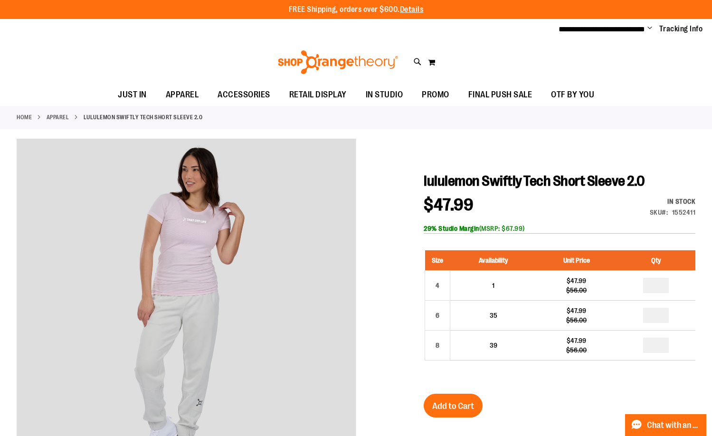
type input "*"
click at [407, 265] on div at bounding box center [356, 399] width 679 height 520
